Goal: Task Accomplishment & Management: Manage account settings

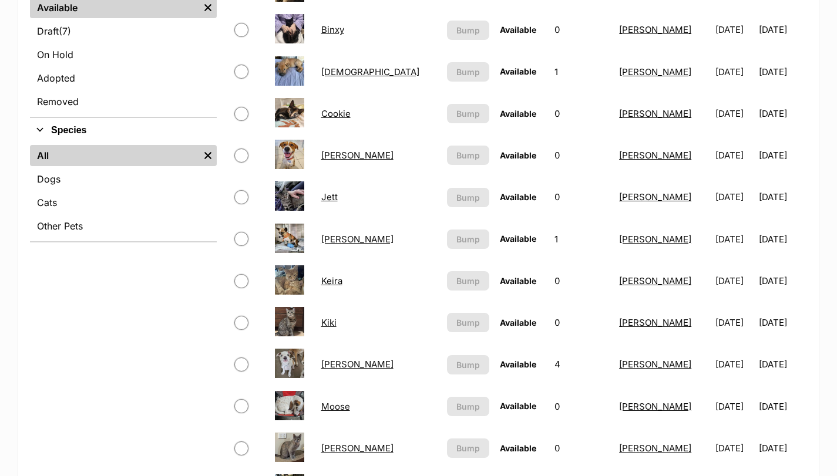
scroll to position [313, 0]
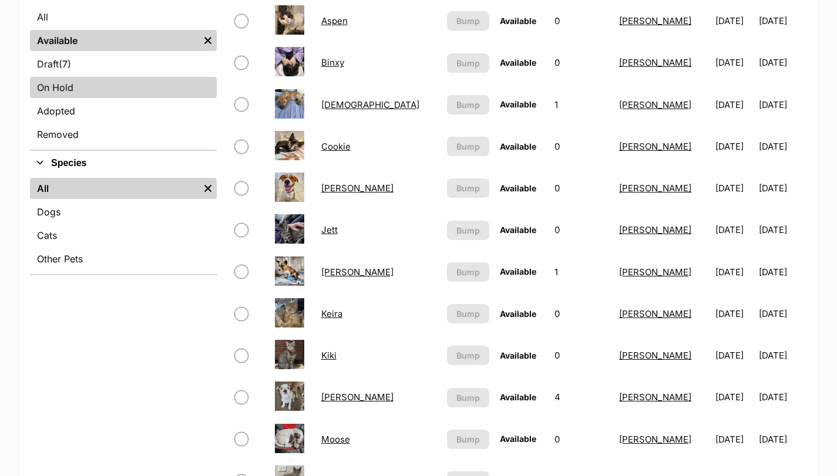
click at [63, 85] on link "On Hold" at bounding box center [123, 87] width 187 height 21
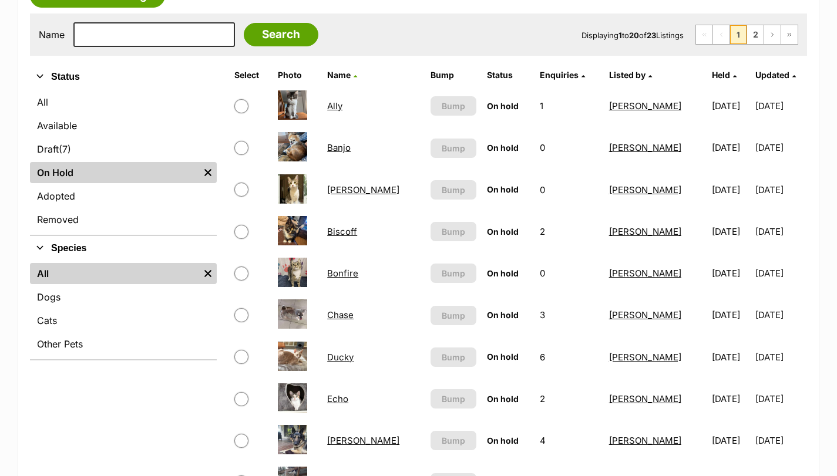
scroll to position [235, 0]
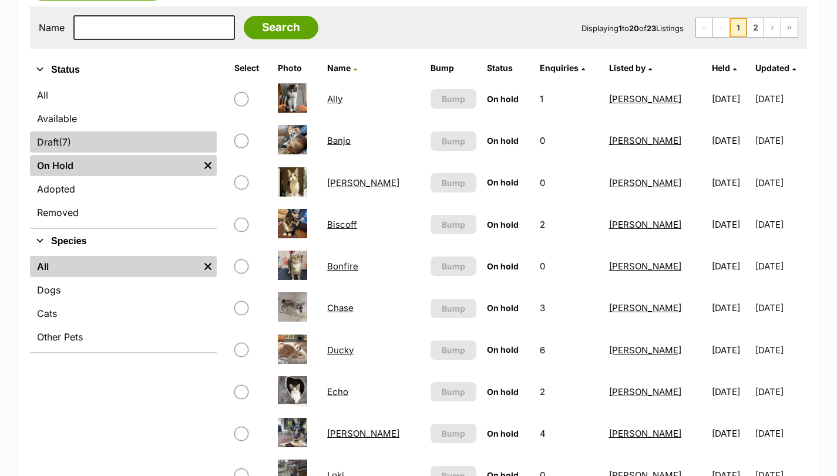
click at [110, 137] on link "Draft (7) Items" at bounding box center [123, 142] width 187 height 21
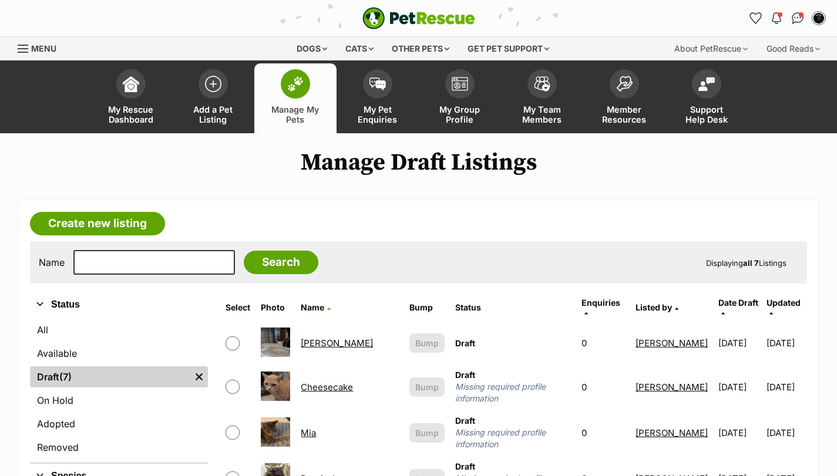
click at [303, 89] on img at bounding box center [295, 83] width 16 height 15
